Goal: Communication & Community: Answer question/provide support

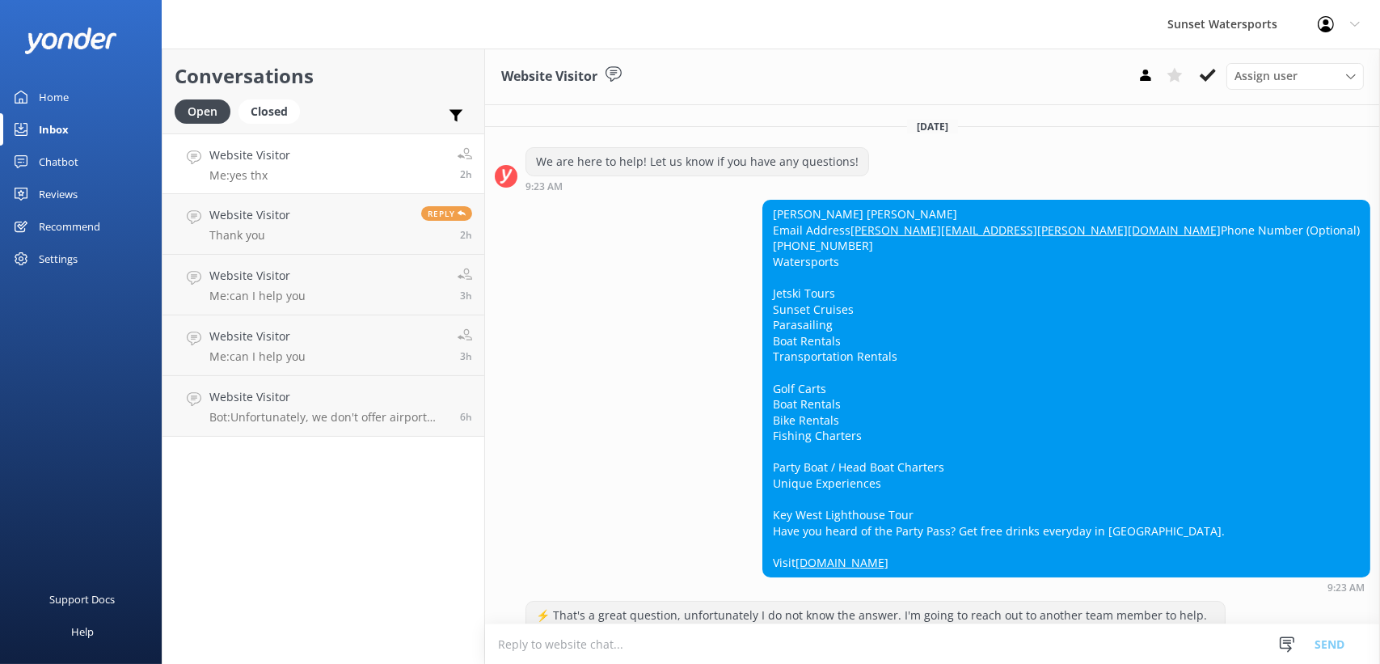
scroll to position [8645, 0]
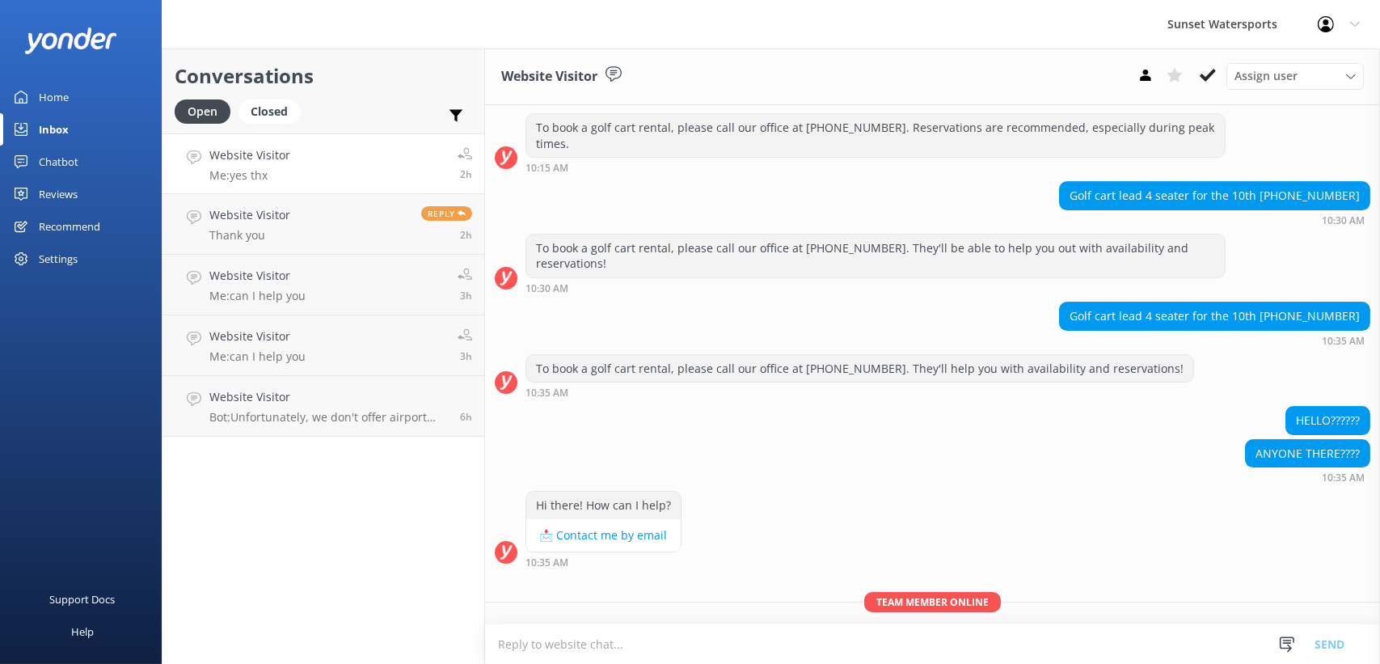
click at [274, 98] on div "Conversations Open Closed Important Assigned to me Unassigned" at bounding box center [323, 90] width 322 height 85
click at [268, 116] on div "Closed" at bounding box center [268, 111] width 61 height 24
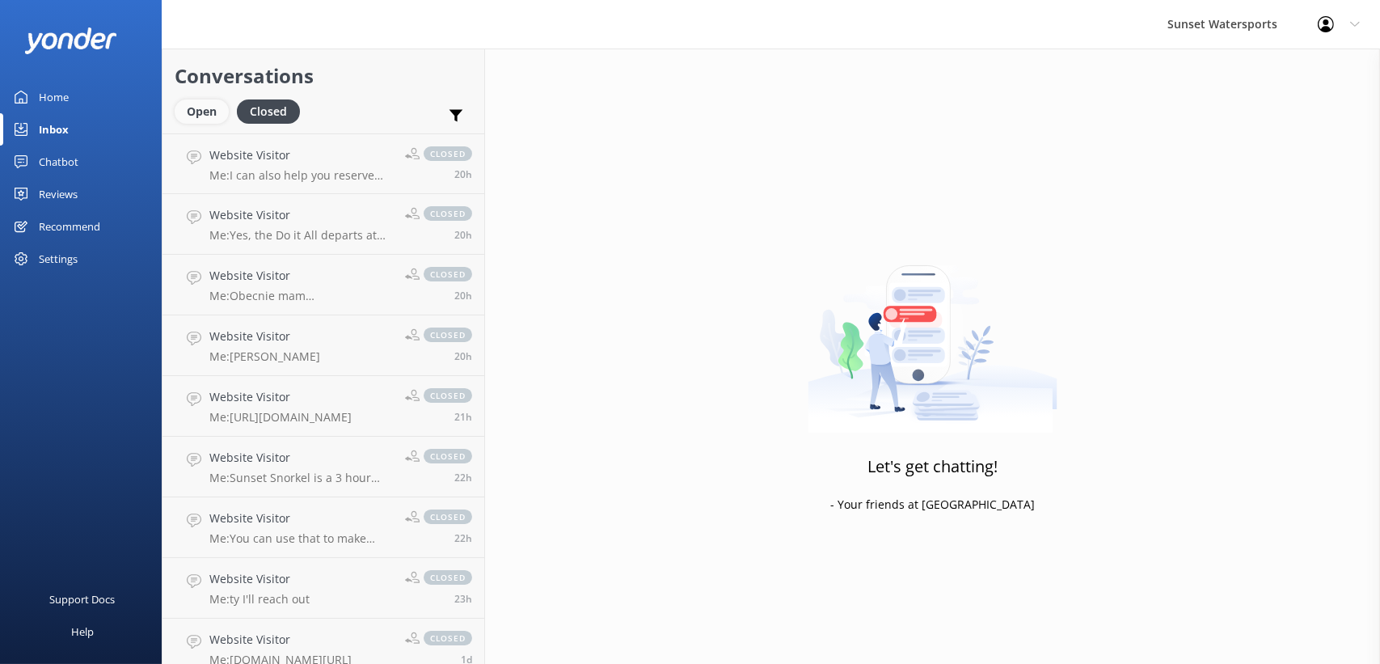
click at [205, 112] on div "Open" at bounding box center [202, 111] width 54 height 24
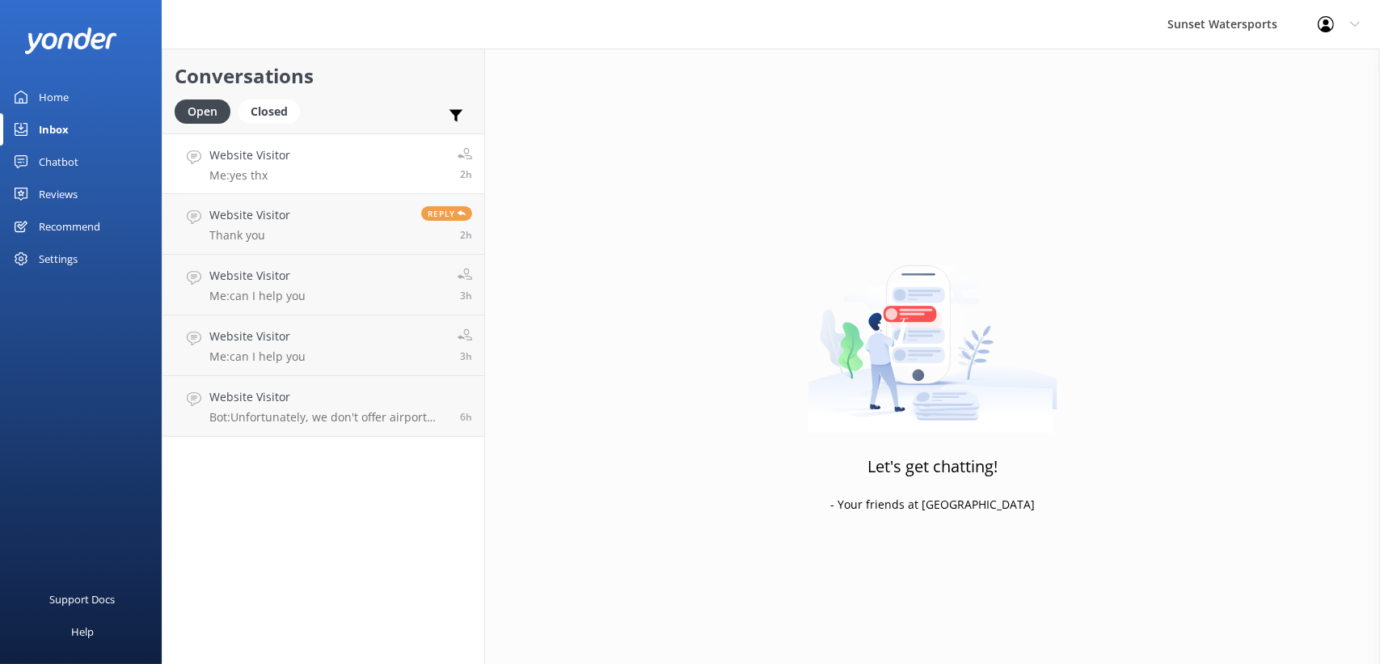
click at [299, 183] on link "Website Visitor Me: yes thx 2h" at bounding box center [323, 163] width 322 height 61
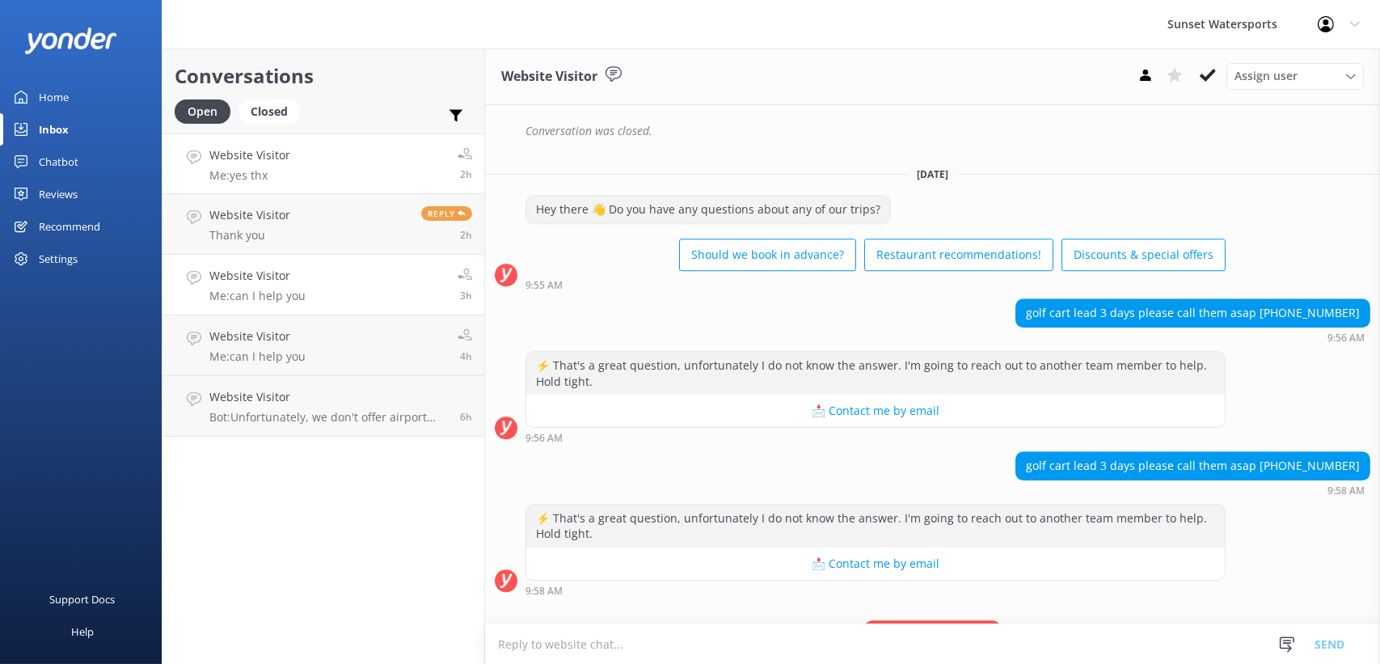
scroll to position [8645, 0]
